Goal: Navigation & Orientation: Find specific page/section

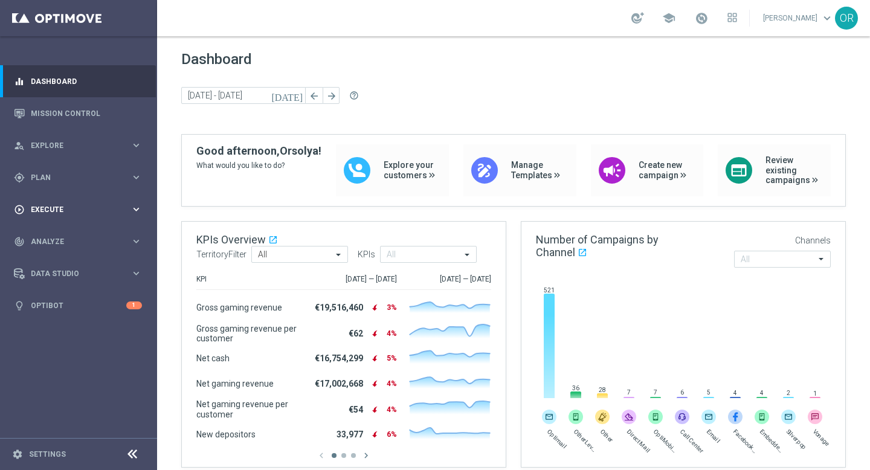
click at [81, 209] on span "Execute" at bounding box center [81, 209] width 100 height 7
click at [73, 275] on span "Analyze" at bounding box center [81, 277] width 100 height 7
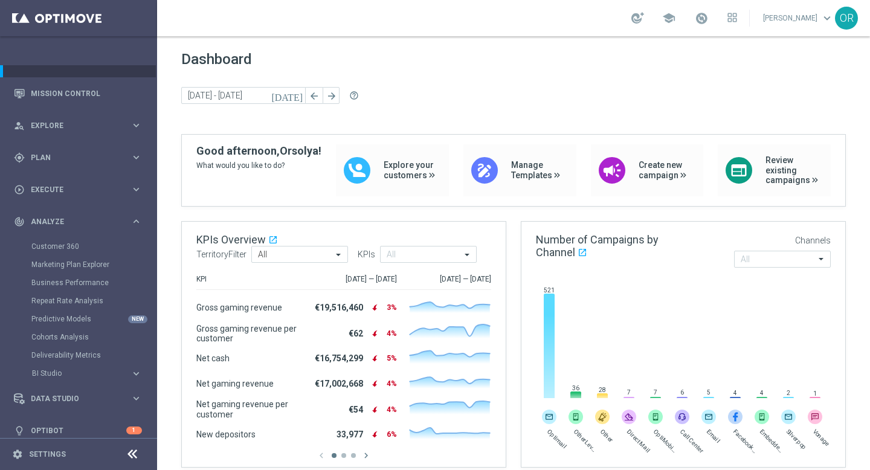
scroll to position [31, 0]
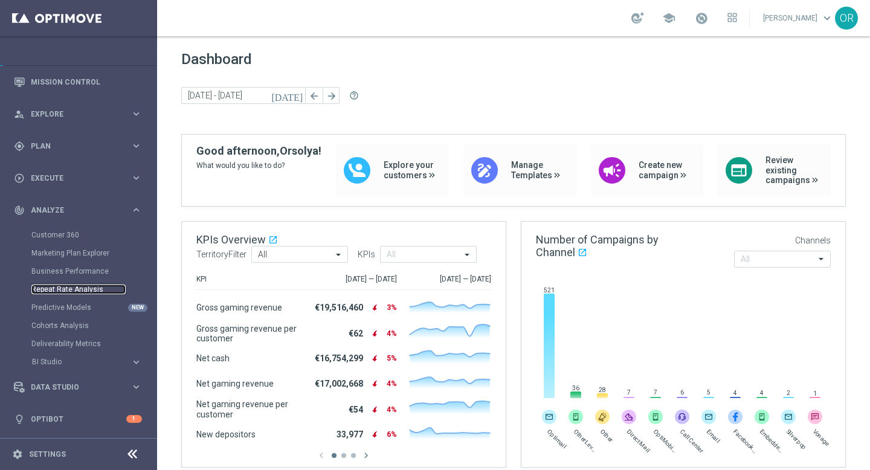
click at [83, 285] on link "Repeat Rate Analysis" at bounding box center [78, 290] width 94 height 10
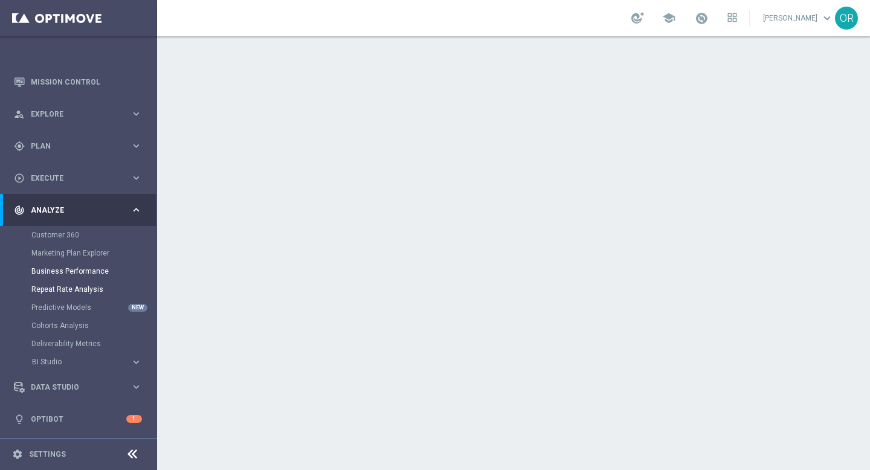
click at [97, 273] on link "Business Performance" at bounding box center [78, 272] width 94 height 10
click at [70, 307] on link "Predictive Models" at bounding box center [78, 308] width 94 height 10
click at [80, 255] on link "Marketing Plan Explorer" at bounding box center [78, 253] width 94 height 10
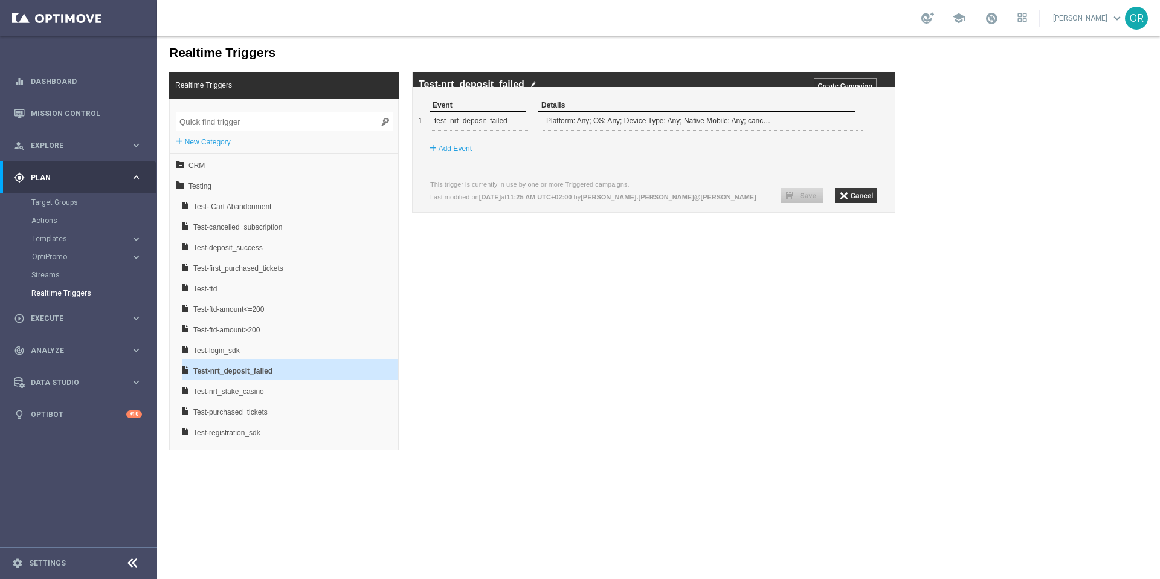
scroll to position [12, 0]
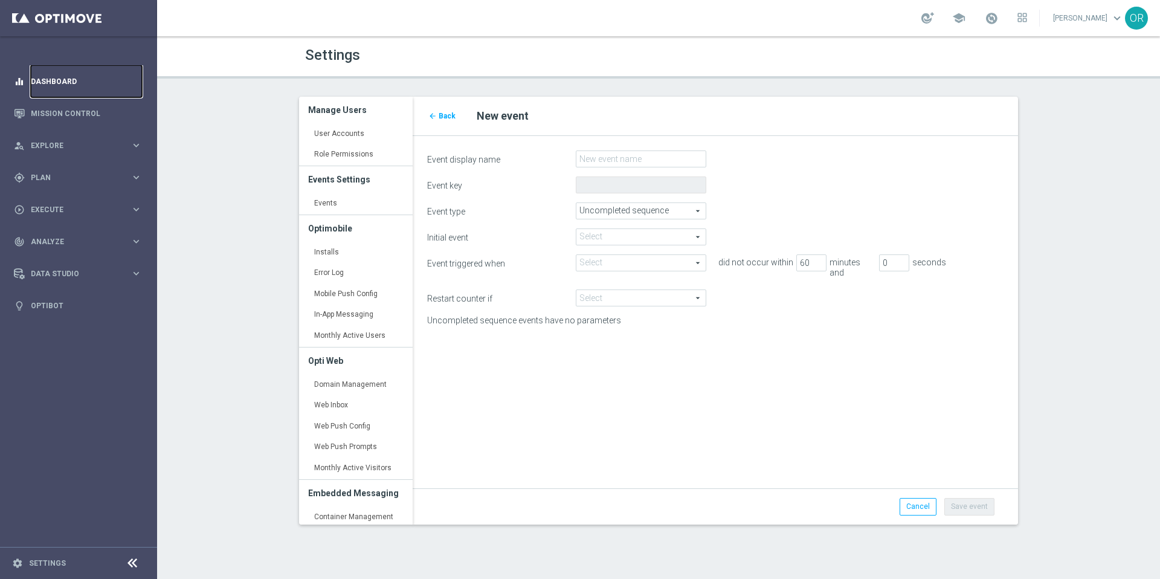
click at [89, 83] on link "Dashboard" at bounding box center [86, 81] width 111 height 32
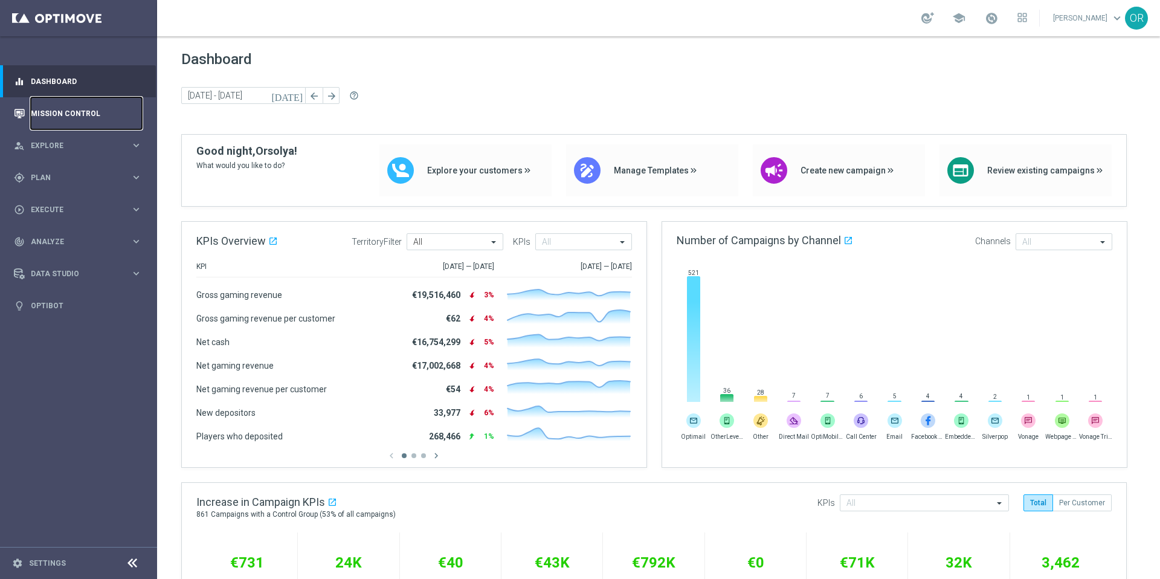
click at [77, 112] on link "Mission Control" at bounding box center [86, 113] width 111 height 32
